Goal: Information Seeking & Learning: Compare options

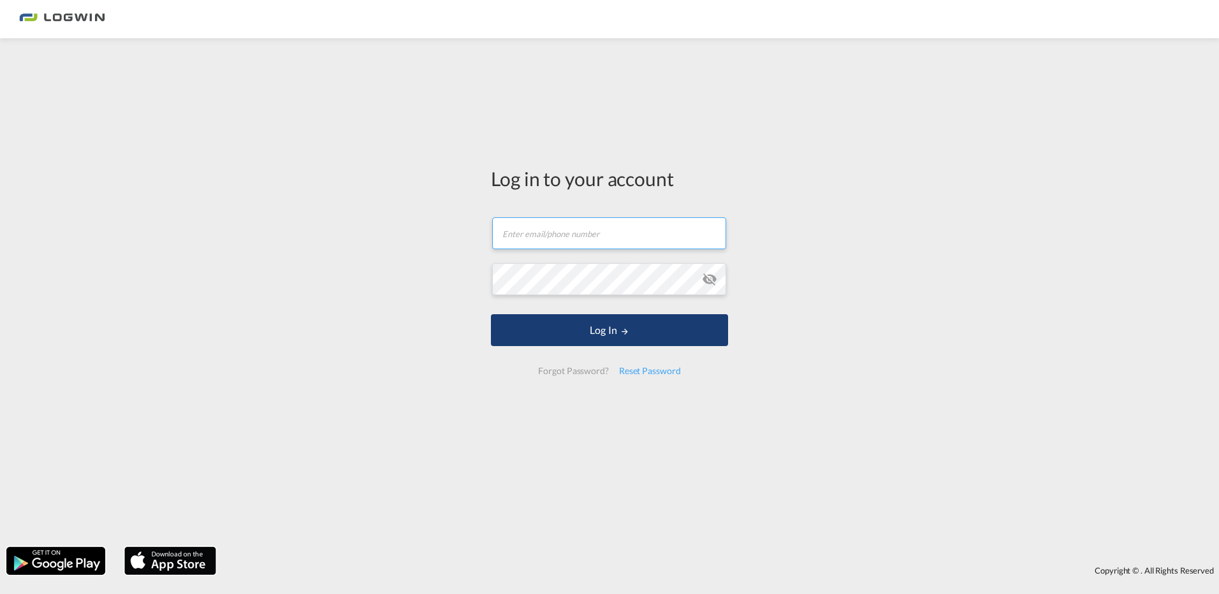
type input "[PERSON_NAME][EMAIL_ADDRESS][DOMAIN_NAME]"
click at [630, 328] on button "Log In" at bounding box center [609, 330] width 237 height 32
